Goal: Transaction & Acquisition: Purchase product/service

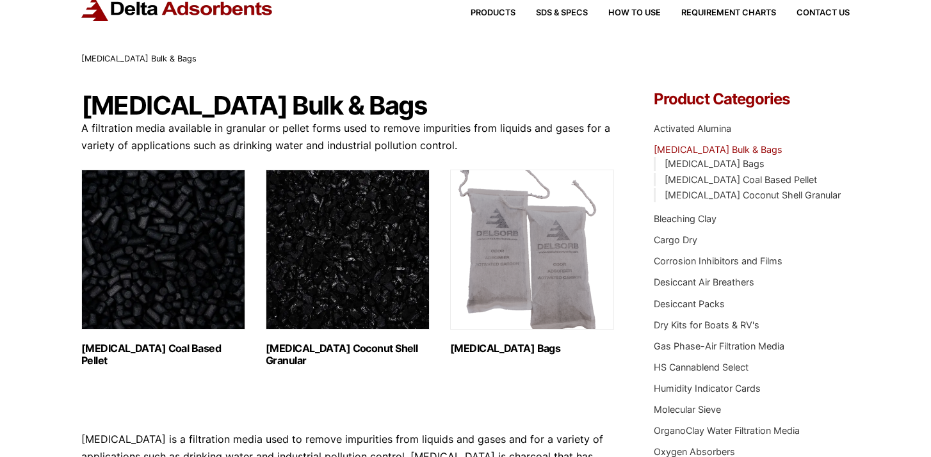
scroll to position [46, 0]
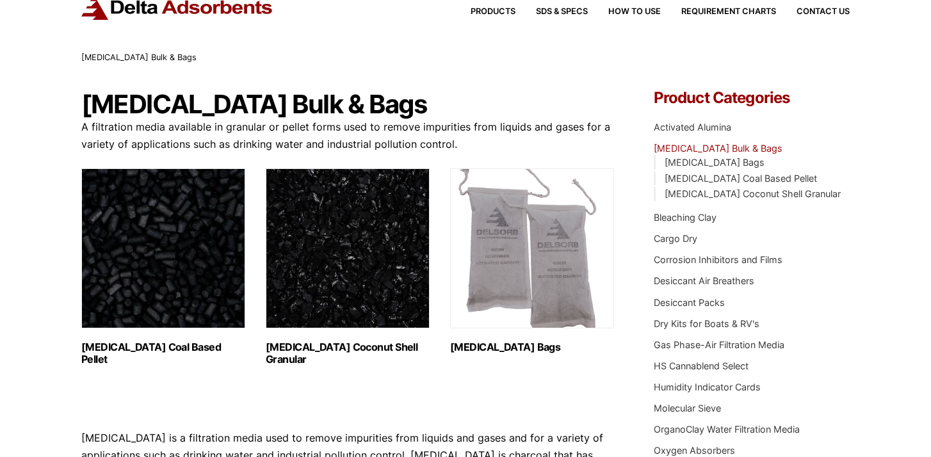
click at [496, 310] on img "Visit product category Activated Carbon Bags" at bounding box center [532, 248] width 164 height 160
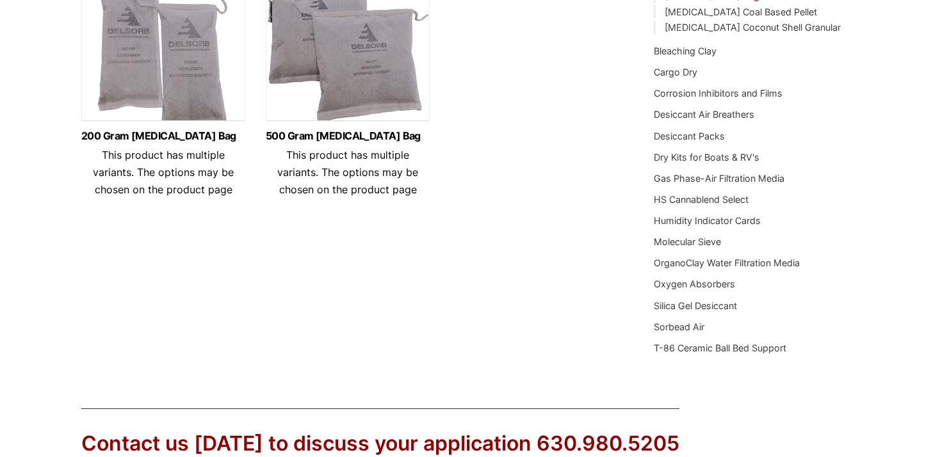
scroll to position [214, 0]
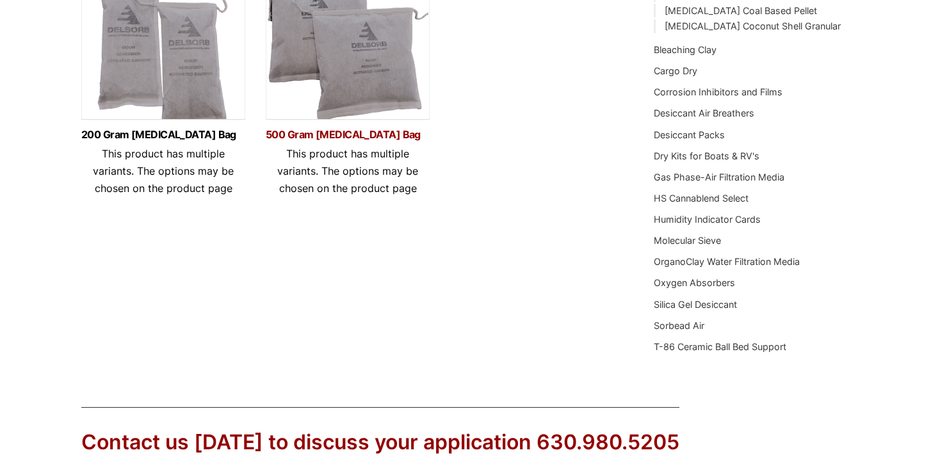
click at [363, 136] on link "500 Gram [MEDICAL_DATA] Bag" at bounding box center [348, 134] width 164 height 11
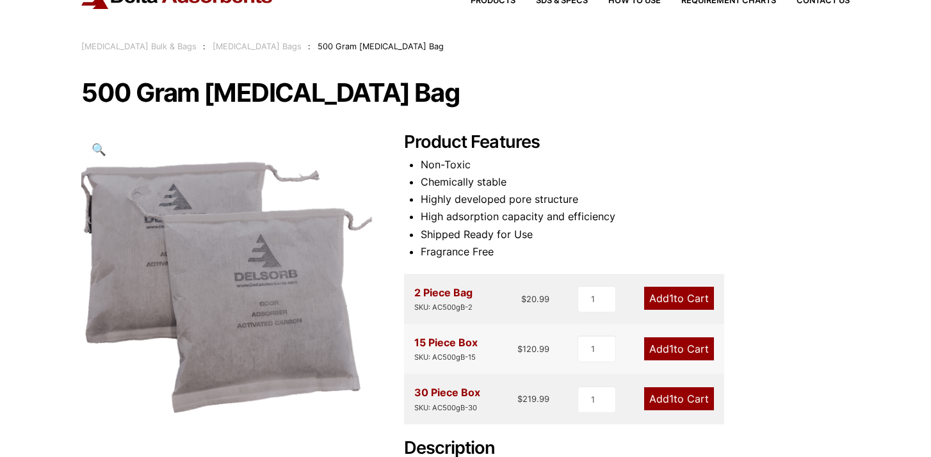
scroll to position [58, 0]
type input "2"
click at [609, 295] on input "2" at bounding box center [595, 298] width 38 height 27
click at [667, 304] on span "2" at bounding box center [670, 297] width 6 height 13
